Goal: Information Seeking & Learning: Learn about a topic

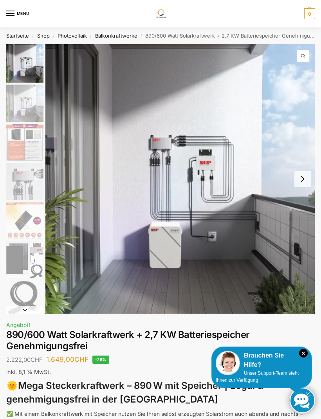
click at [307, 18] on span "0" at bounding box center [309, 13] width 11 height 11
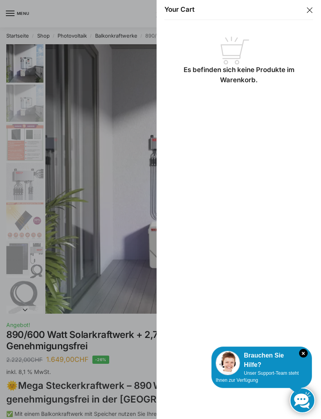
click at [300, 23] on p "Es befinden sich keine Produkte im Warenkorb." at bounding box center [238, 52] width 149 height 65
click at [309, 7] on button "Close drawer" at bounding box center [310, 10] width 10 height 10
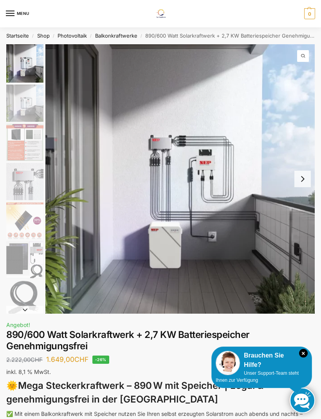
click at [304, 3] on div at bounding box center [160, 209] width 321 height 419
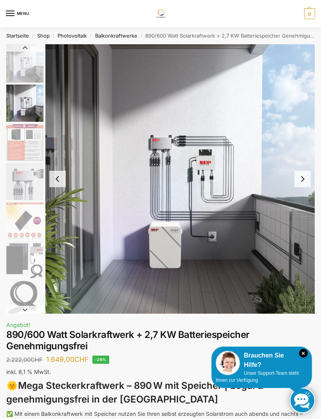
click at [306, 18] on span "0" at bounding box center [309, 13] width 11 height 11
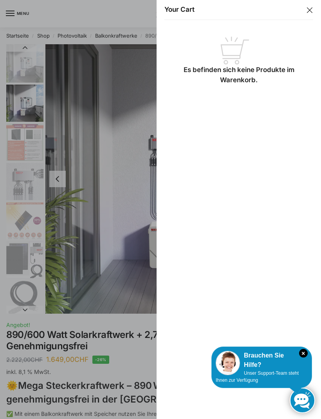
click at [301, 24] on p "Es befinden sich keine Produkte im Warenkorb." at bounding box center [238, 52] width 149 height 65
click at [305, 14] on button "Close drawer" at bounding box center [310, 10] width 10 height 10
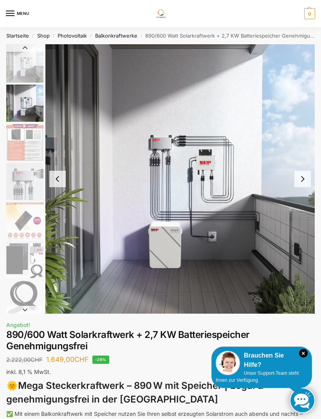
click at [306, 10] on div at bounding box center [160, 209] width 321 height 419
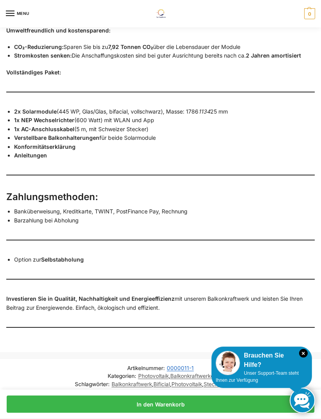
scroll to position [843, 0]
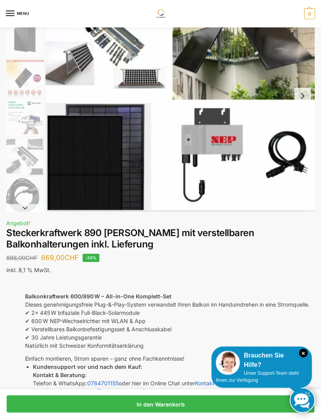
click at [20, 18] on button "MENU" at bounding box center [17, 14] width 23 height 12
click at [11, 18] on button "MENU" at bounding box center [17, 14] width 23 height 12
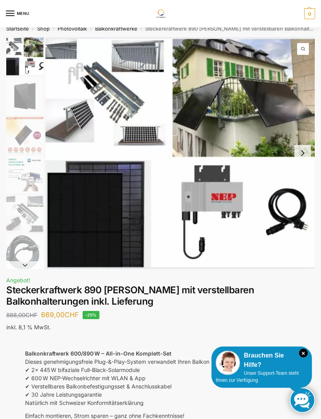
scroll to position [0, 0]
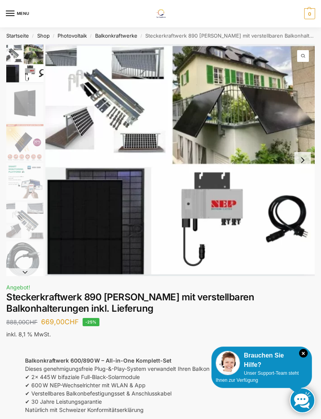
click at [21, 15] on button "MENU" at bounding box center [17, 14] width 23 height 12
click at [10, 18] on button "MENU" at bounding box center [17, 14] width 23 height 12
click at [9, 18] on button "MENU" at bounding box center [17, 14] width 23 height 12
click at [3, 23] on div "MENU Tiptop Technik zum Stromsparen und Stromgewinnung Suche nach: Suchen 0,00 …" at bounding box center [160, 13] width 321 height 27
click at [121, 25] on div "MENU Tiptop Technik zum Stromsparen und Stromgewinnung" at bounding box center [160, 13] width 309 height 27
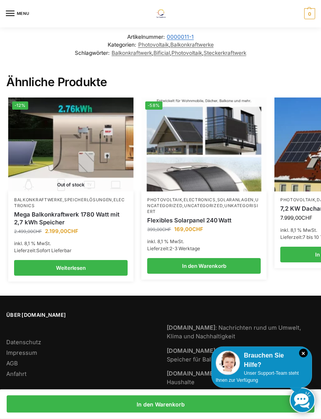
scroll to position [1189, 0]
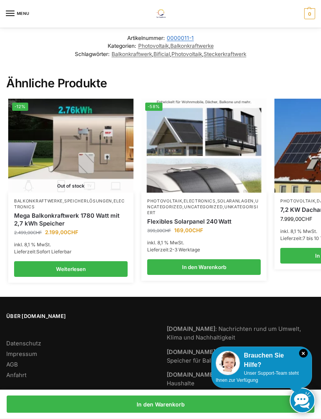
click at [232, 381] on span "Unser Support-Team steht Ihnen zur Verfügung" at bounding box center [257, 376] width 83 height 13
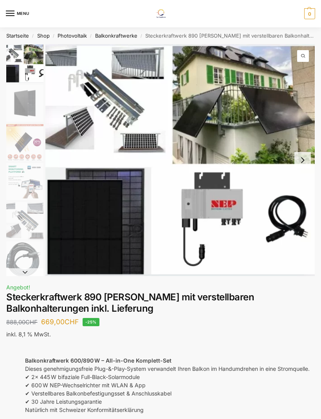
scroll to position [0, 0]
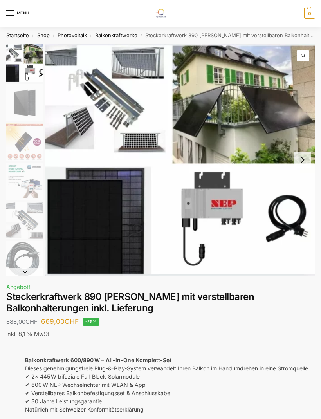
click at [223, 371] on p "Balkonkraftwerk 600/890 W – All-in-One Komplett-Set Dieses genehmigungsfreie Pl…" at bounding box center [172, 380] width 294 height 49
